Goal: Transaction & Acquisition: Purchase product/service

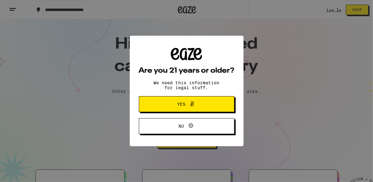
click at [180, 105] on span "Yes" at bounding box center [181, 104] width 8 height 4
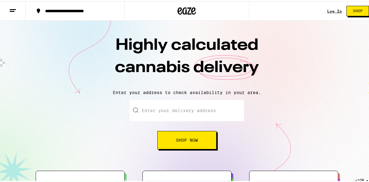
click at [184, 139] on span "Shop Now" at bounding box center [187, 139] width 22 height 4
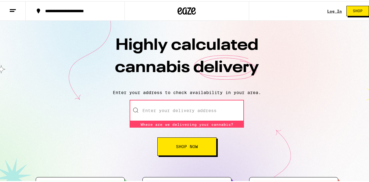
click at [176, 112] on input "Enter your delivery address" at bounding box center [187, 108] width 114 height 21
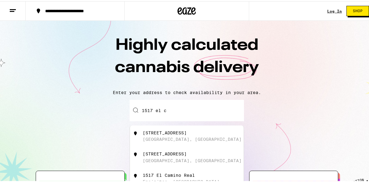
click at [178, 137] on div "[STREET_ADDRESS]" at bounding box center [197, 135] width 109 height 12
type input "[STREET_ADDRESS]"
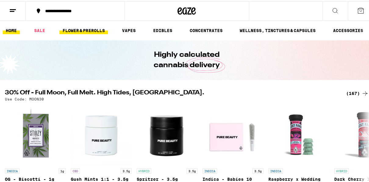
click at [87, 30] on link "FLOWER & PREROLLS" at bounding box center [83, 29] width 48 height 7
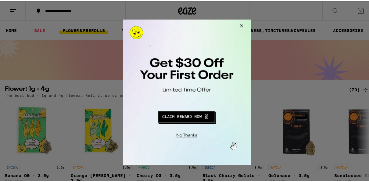
click at [243, 24] on button "Close Modal" at bounding box center [240, 26] width 16 height 15
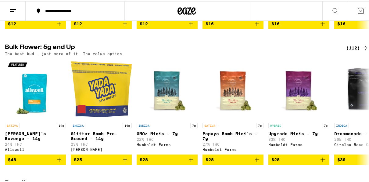
scroll to position [183, 0]
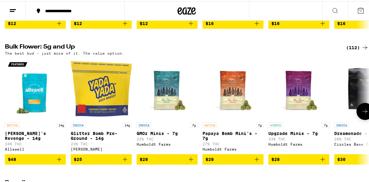
click at [361, 119] on button at bounding box center [364, 110] width 17 height 17
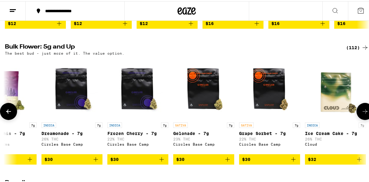
click at [361, 119] on button at bounding box center [364, 110] width 17 height 17
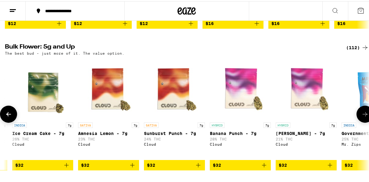
click at [361, 116] on icon at bounding box center [364, 112] width 7 height 7
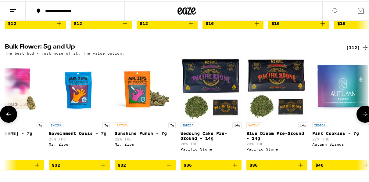
click at [361, 116] on icon at bounding box center [364, 112] width 7 height 7
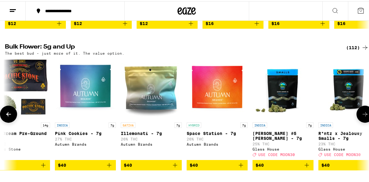
scroll to position [0, 1171]
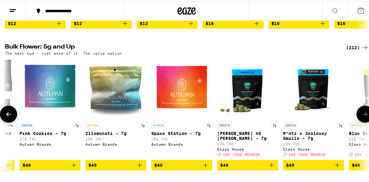
click at [361, 116] on icon at bounding box center [364, 112] width 7 height 7
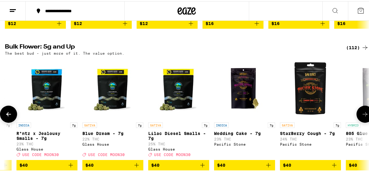
scroll to position [0, 1463]
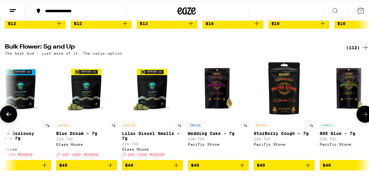
click at [361, 116] on icon at bounding box center [364, 112] width 7 height 7
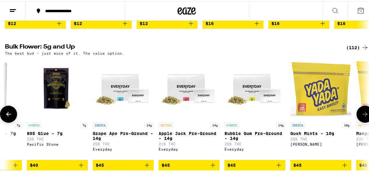
click at [361, 116] on icon at bounding box center [364, 112] width 7 height 7
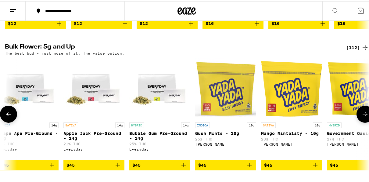
click at [361, 116] on icon at bounding box center [364, 112] width 7 height 7
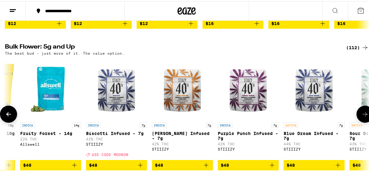
click at [361, 116] on icon at bounding box center [364, 112] width 7 height 7
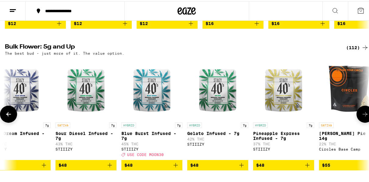
click at [361, 116] on icon at bounding box center [364, 112] width 7 height 7
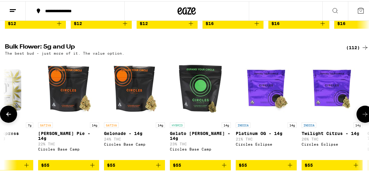
scroll to position [0, 2810]
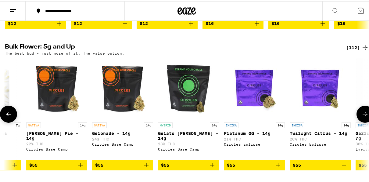
click at [361, 116] on icon at bounding box center [364, 112] width 7 height 7
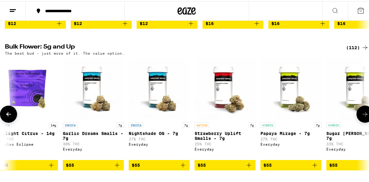
click at [361, 116] on icon at bounding box center [364, 112] width 7 height 7
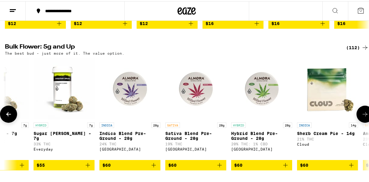
click at [361, 116] on icon at bounding box center [364, 112] width 7 height 7
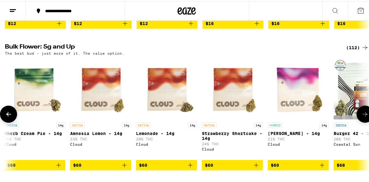
click at [361, 116] on icon at bounding box center [364, 112] width 7 height 7
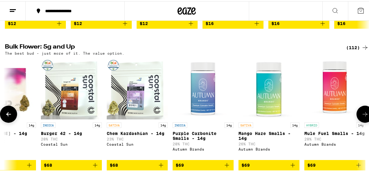
click at [361, 116] on icon at bounding box center [364, 112] width 7 height 7
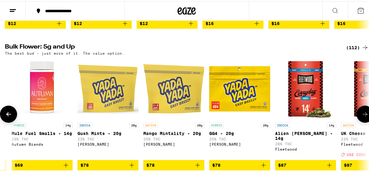
click at [361, 116] on icon at bounding box center [364, 112] width 7 height 7
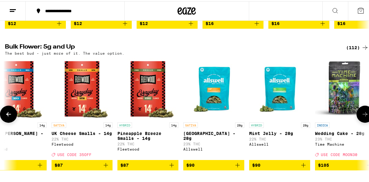
scroll to position [0, 4566]
